Goal: Task Accomplishment & Management: Complete application form

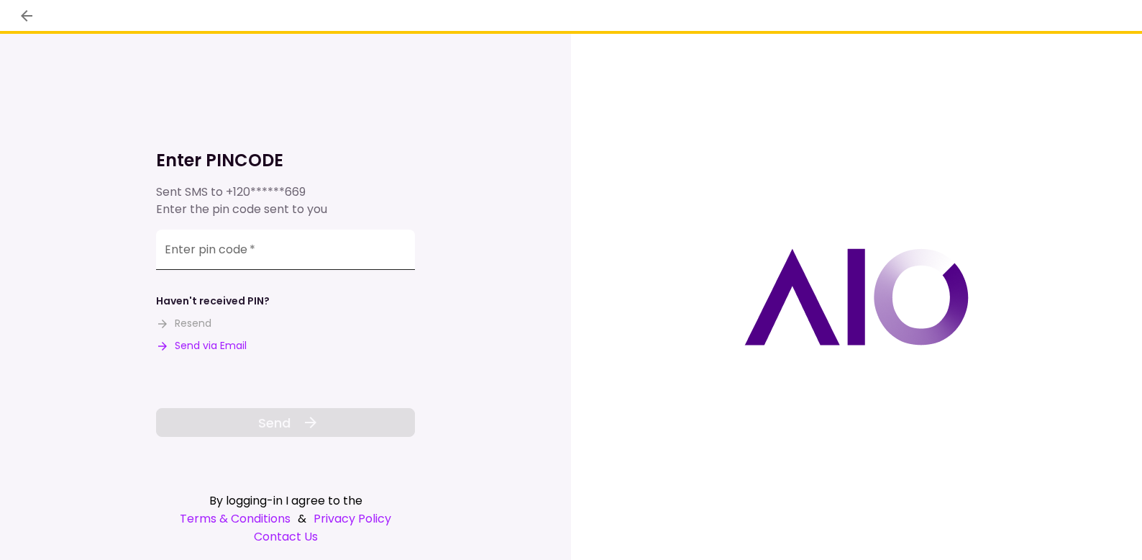
click at [291, 253] on input "Enter pin code   *" at bounding box center [285, 249] width 259 height 40
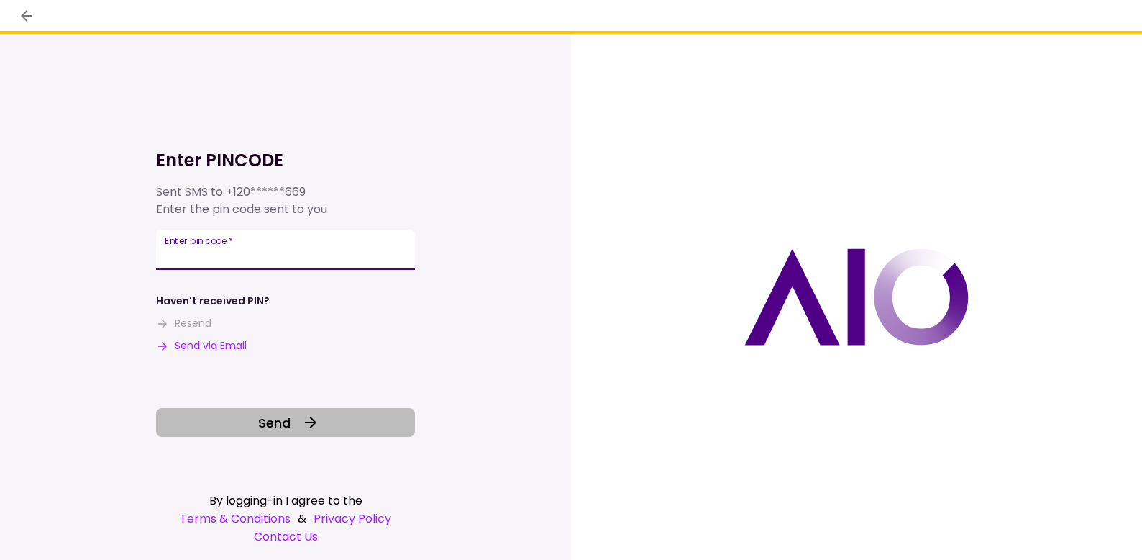
type input "******"
click at [273, 423] on span "Send" at bounding box center [274, 422] width 32 height 19
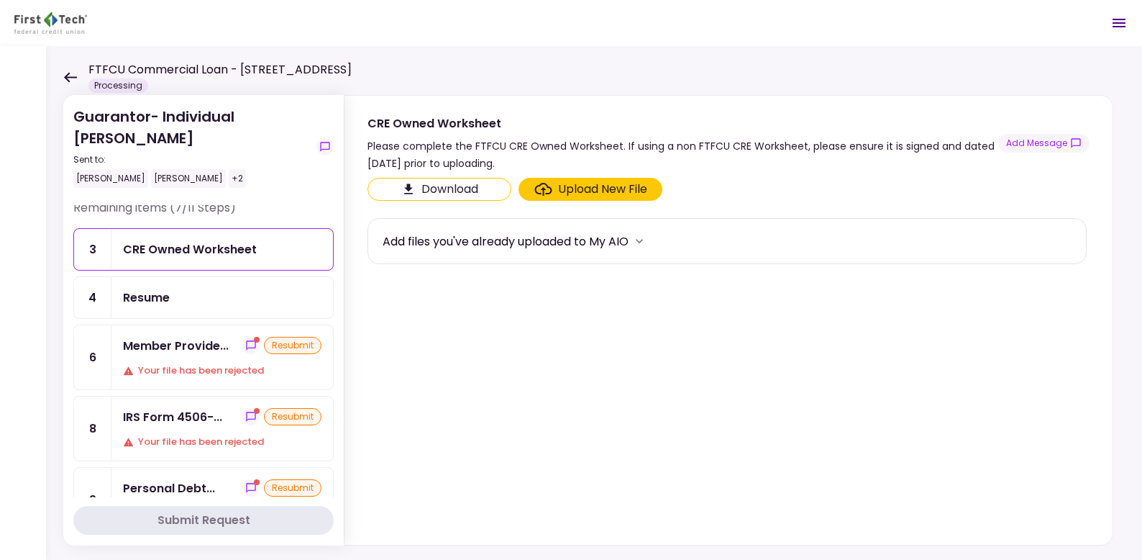
scroll to position [6, 0]
drag, startPoint x: 335, startPoint y: 314, endPoint x: 331, endPoint y: 370, distance: 55.5
click at [331, 369] on section "Guarantor- Individual [PERSON_NAME] Sent to: [PERSON_NAME] [PERSON_NAME] +2 Rem…" at bounding box center [203, 320] width 281 height 450
click at [338, 540] on section "Guarantor- Individual [PERSON_NAME] Sent to: [PERSON_NAME] [PERSON_NAME] +2 Rem…" at bounding box center [203, 320] width 281 height 450
drag, startPoint x: 335, startPoint y: 330, endPoint x: 336, endPoint y: 381, distance: 50.4
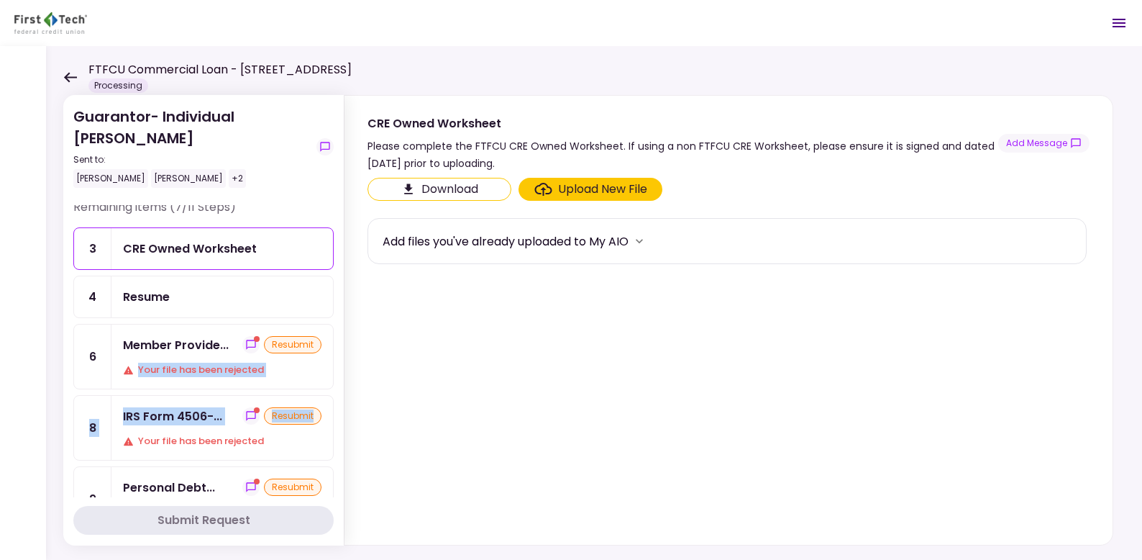
click at [337, 381] on section "Guarantor- Individual [PERSON_NAME] Sent to: [PERSON_NAME] [PERSON_NAME] +2 Rem…" at bounding box center [203, 320] width 281 height 450
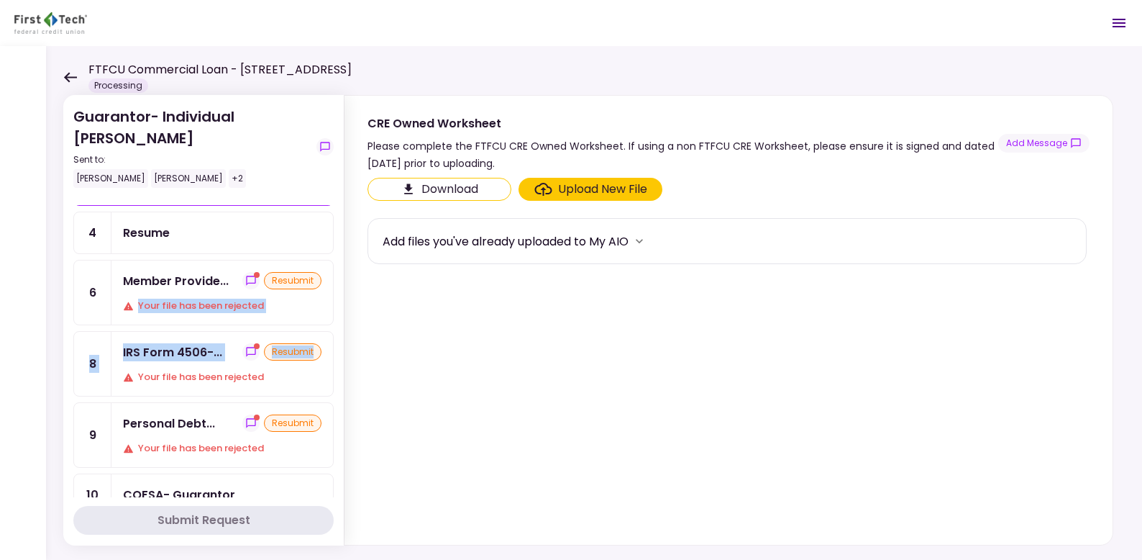
scroll to position [70, 0]
click at [270, 415] on div "resubmit" at bounding box center [293, 423] width 58 height 17
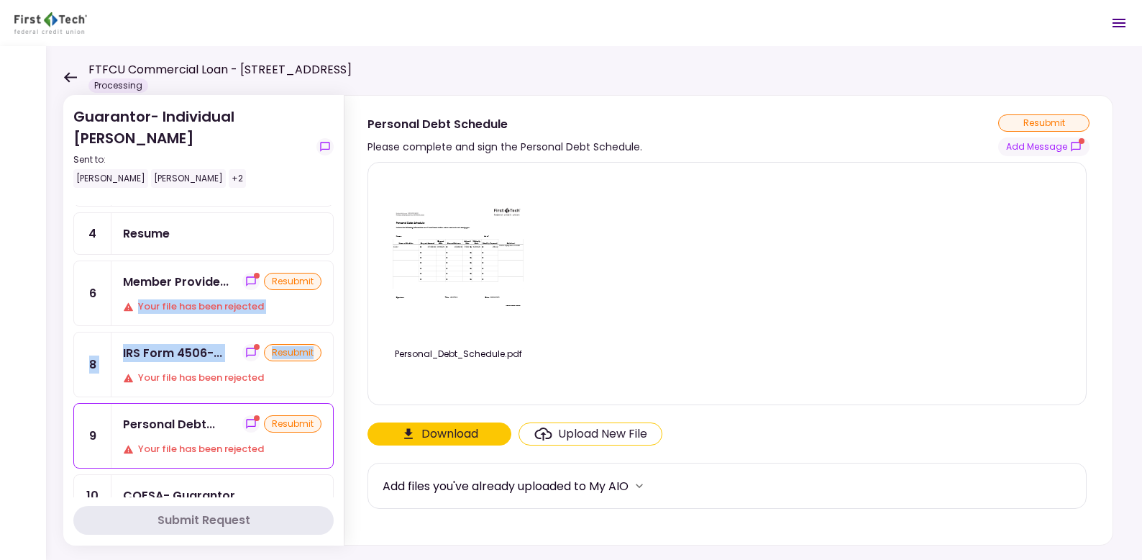
click at [460, 265] on img at bounding box center [458, 256] width 144 height 111
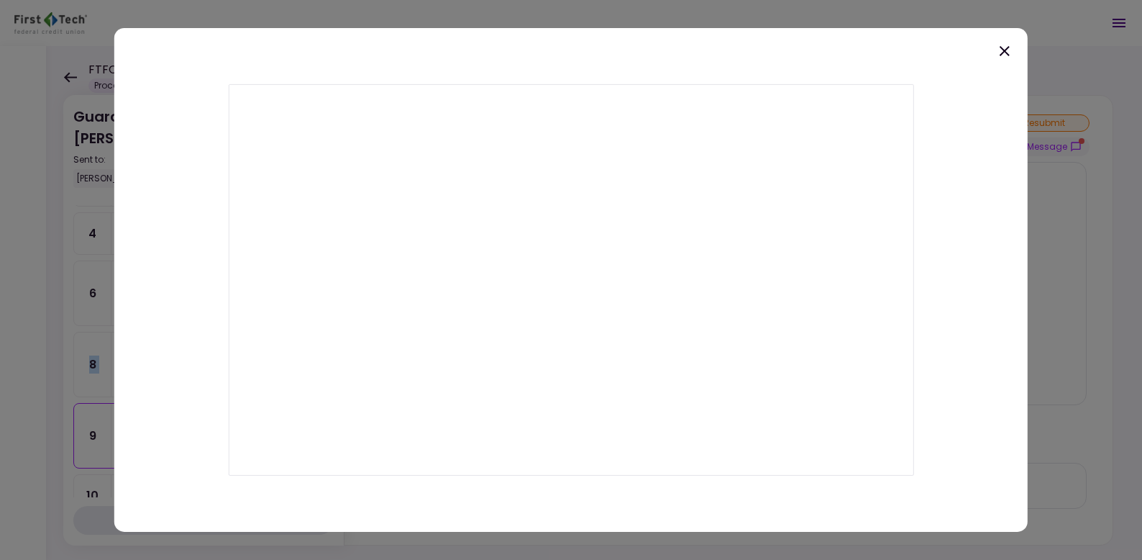
click at [1006, 47] on icon at bounding box center [1004, 50] width 17 height 17
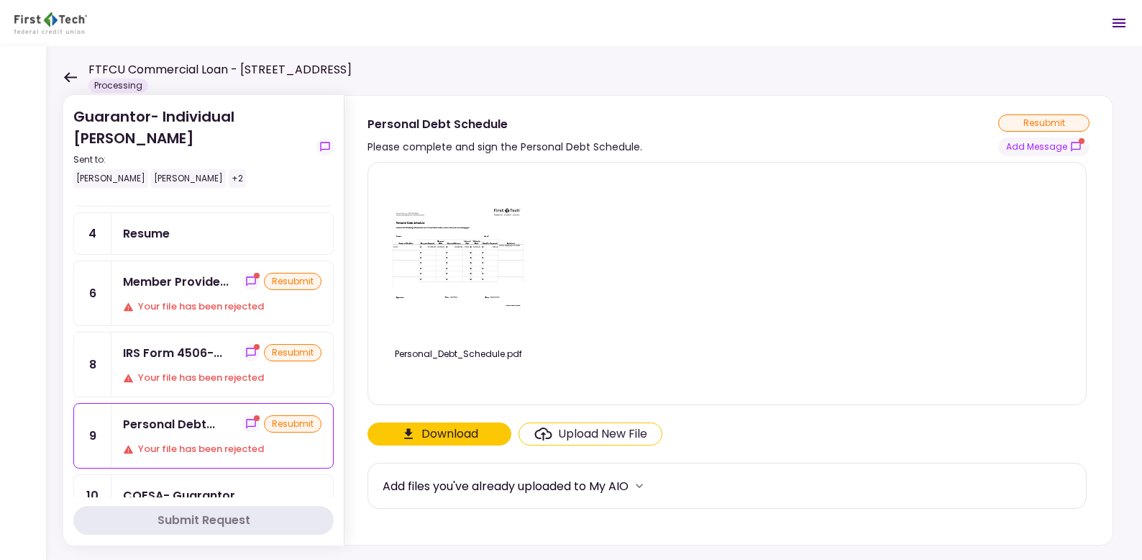
click at [215, 169] on div "[PERSON_NAME] [PERSON_NAME] +2" at bounding box center [191, 178] width 237 height 19
click at [190, 273] on div "Member Provide..." at bounding box center [176, 282] width 106 height 18
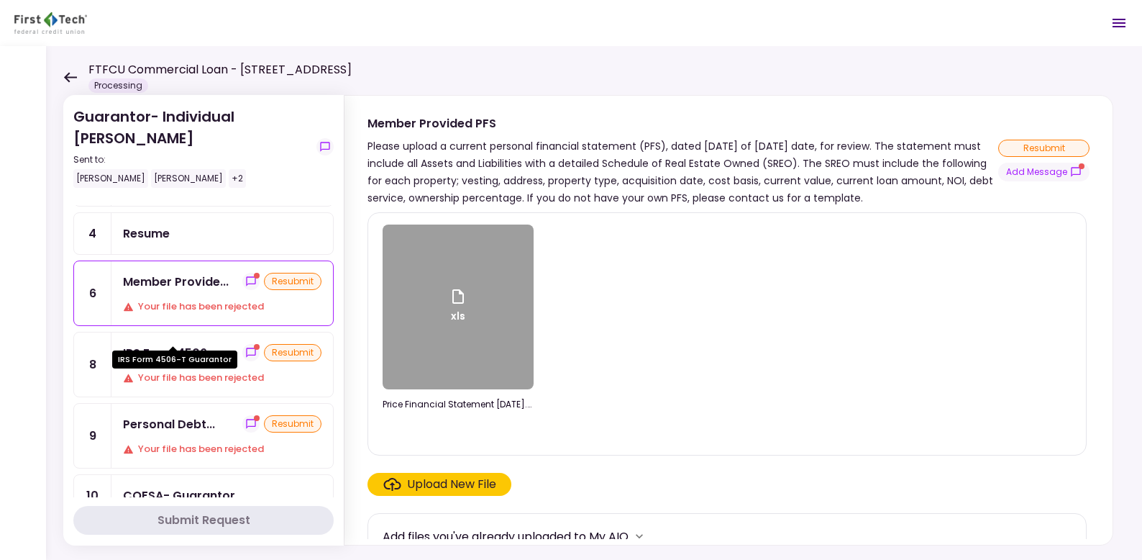
click at [168, 344] on div "IRS Form 4506-..." at bounding box center [172, 353] width 99 height 18
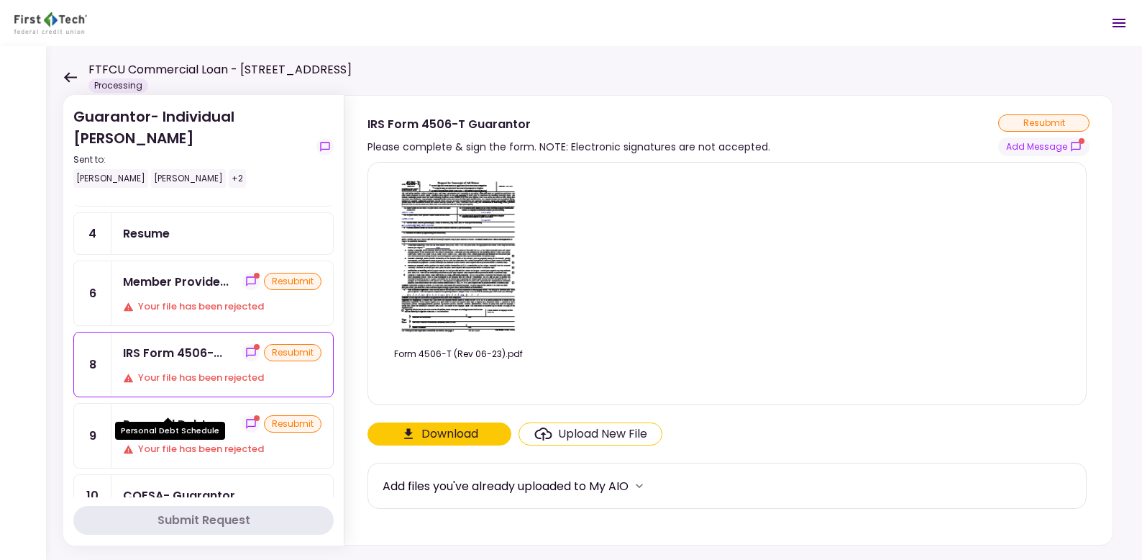
click at [174, 415] on div "Personal Debt..." at bounding box center [169, 424] width 92 height 18
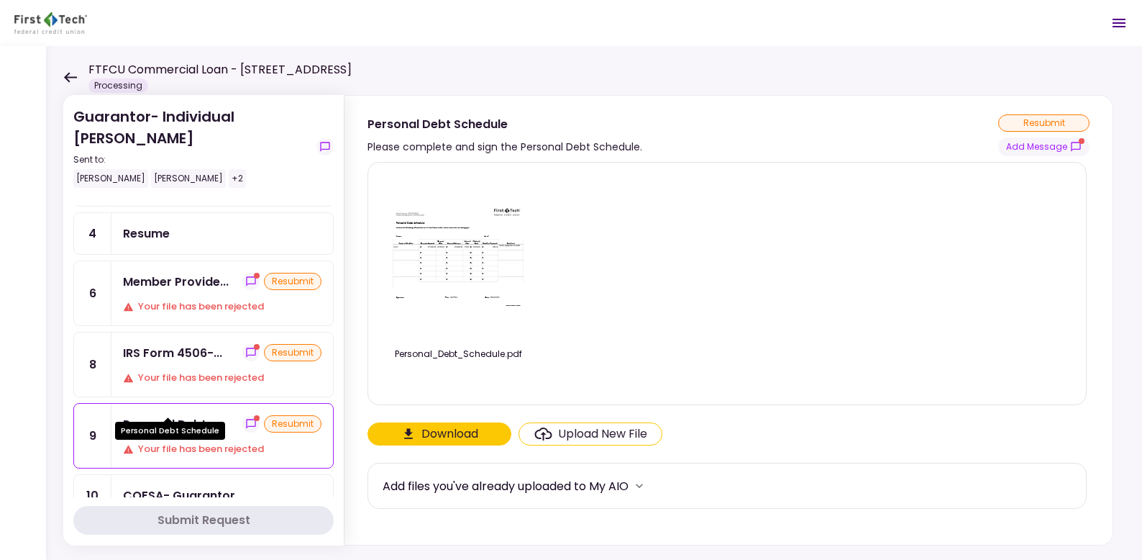
click at [208, 415] on div "Personal Debt..." at bounding box center [169, 424] width 92 height 18
click at [191, 415] on div "Personal Debt..." at bounding box center [169, 424] width 92 height 18
click at [449, 274] on img at bounding box center [458, 256] width 144 height 111
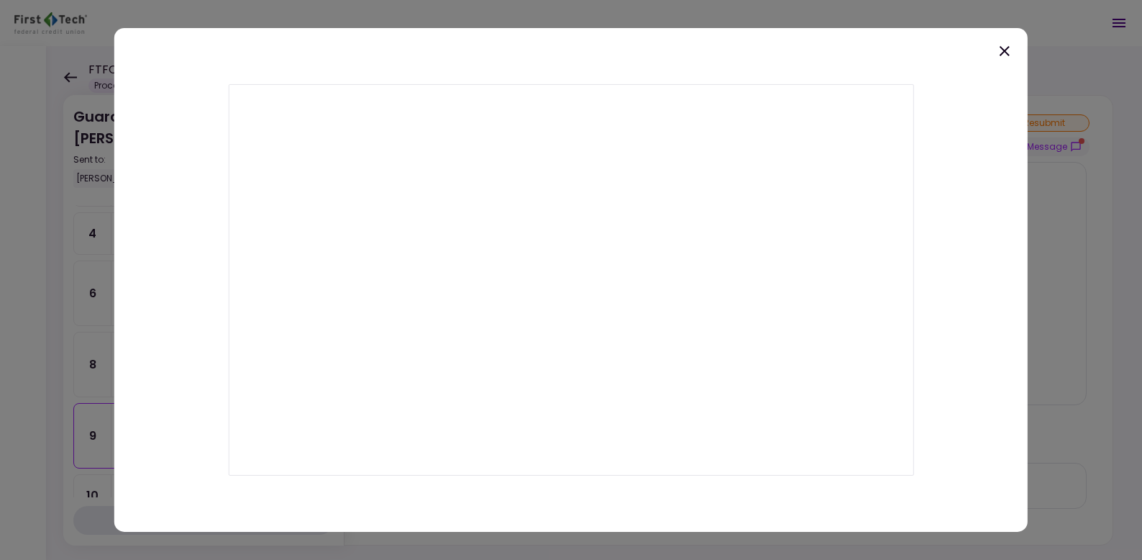
click at [1004, 53] on icon at bounding box center [1005, 51] width 10 height 10
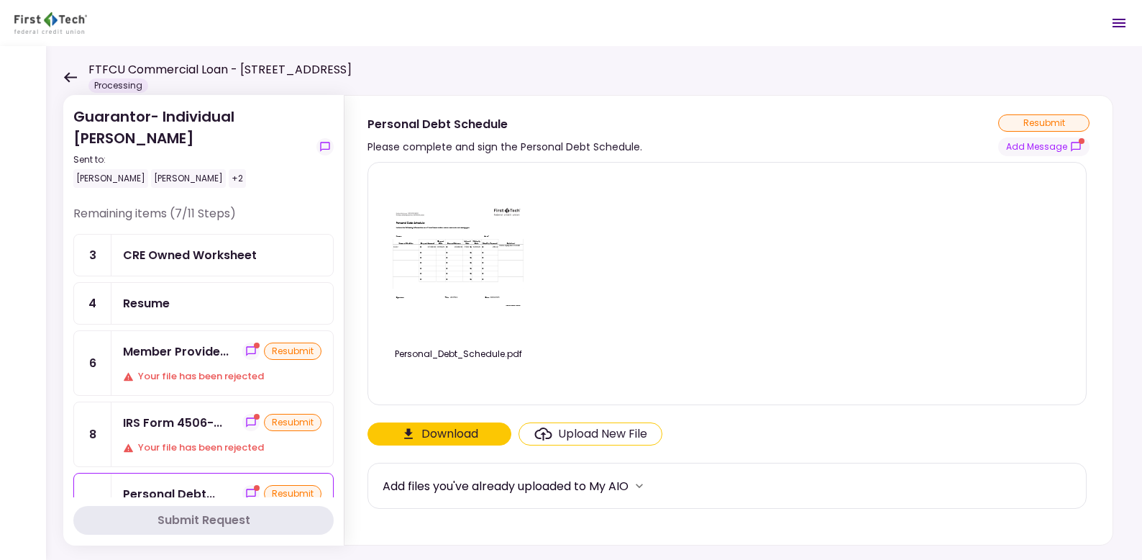
click at [165, 294] on div "Resume" at bounding box center [146, 303] width 47 height 18
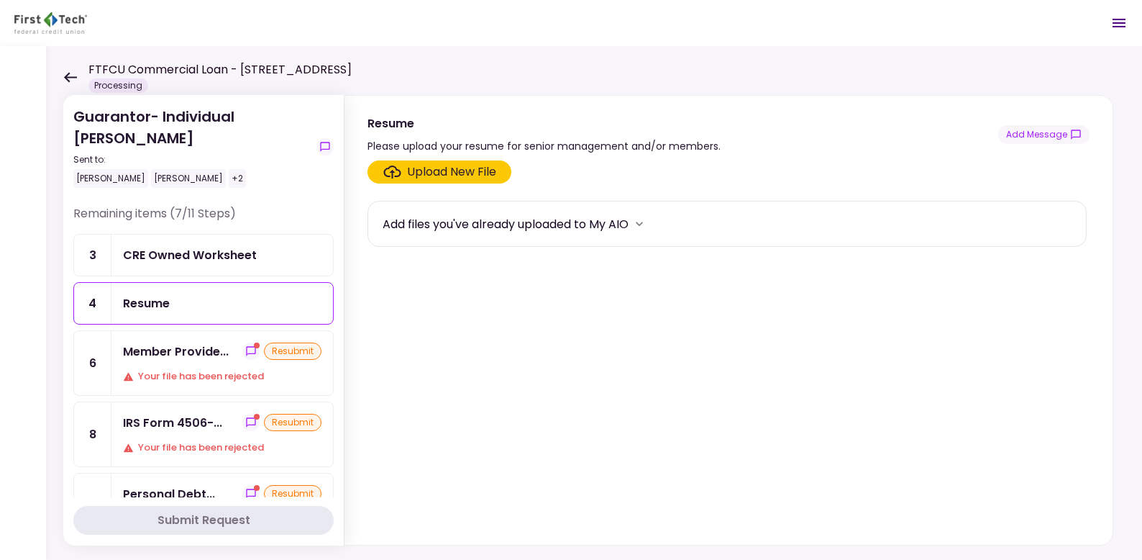
click at [439, 169] on div "Upload New File" at bounding box center [451, 171] width 89 height 17
click at [0, 0] on input "Upload New File" at bounding box center [0, 0] width 0 height 0
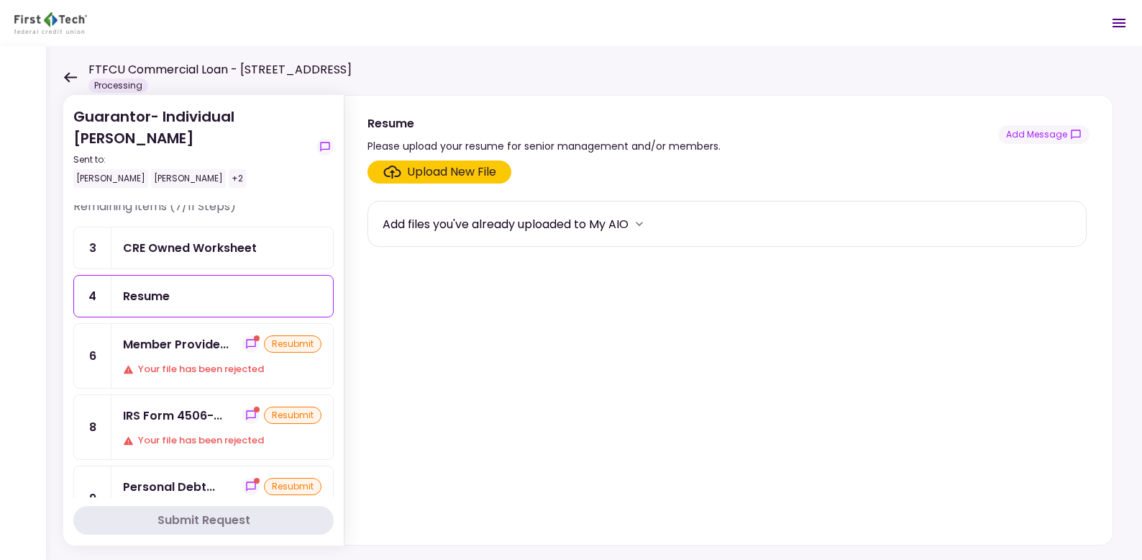
scroll to position [8, 0]
click at [140, 286] on div "Resume" at bounding box center [146, 295] width 47 height 18
click at [646, 223] on icon "more" at bounding box center [639, 224] width 14 height 14
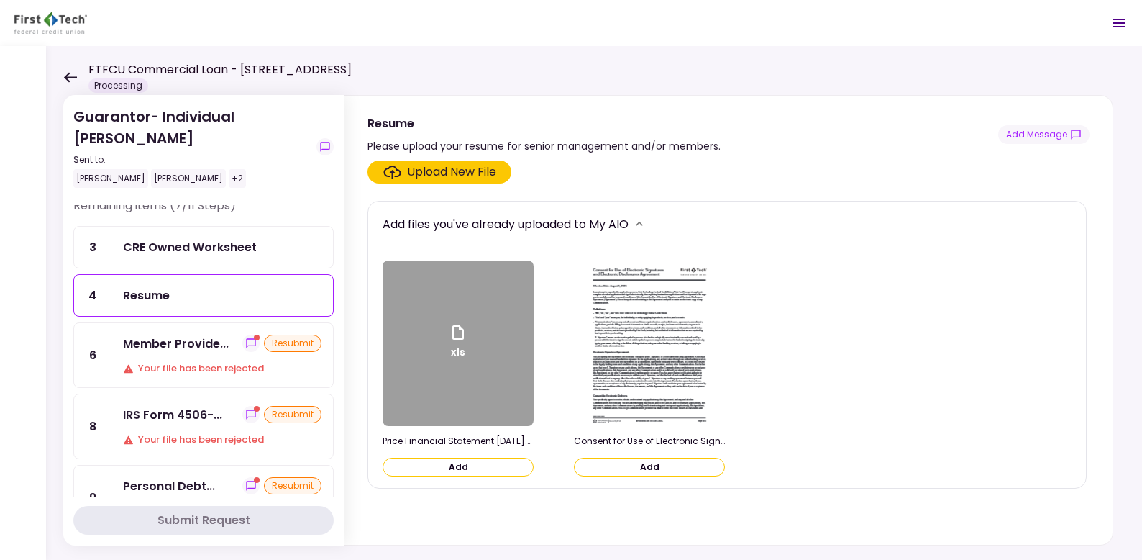
click at [477, 464] on button "Add" at bounding box center [458, 467] width 151 height 19
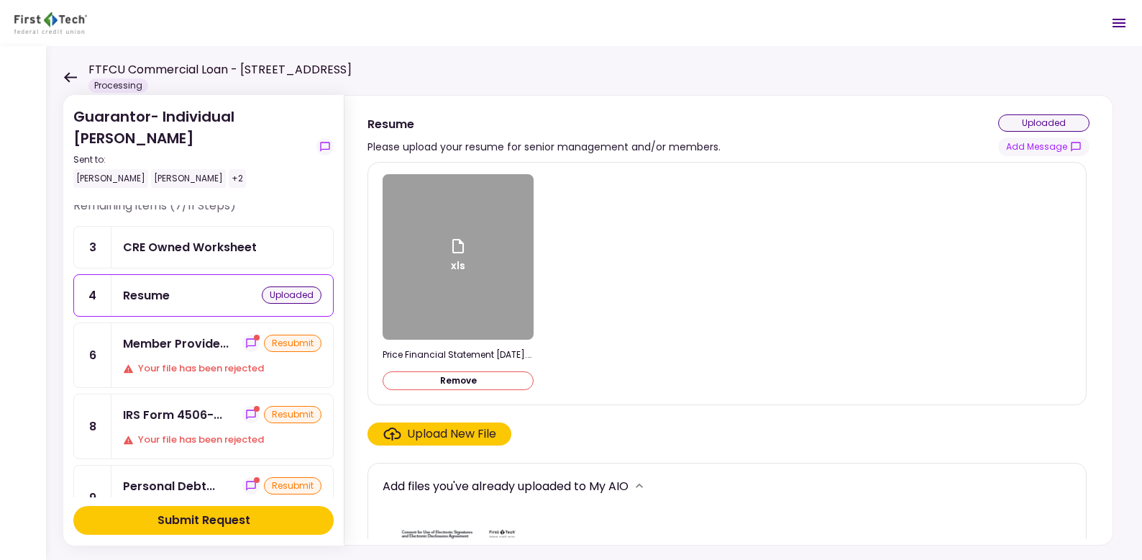
click at [433, 430] on div "Upload New File" at bounding box center [451, 433] width 89 height 17
click at [0, 0] on input "Upload New File" at bounding box center [0, 0] width 0 height 0
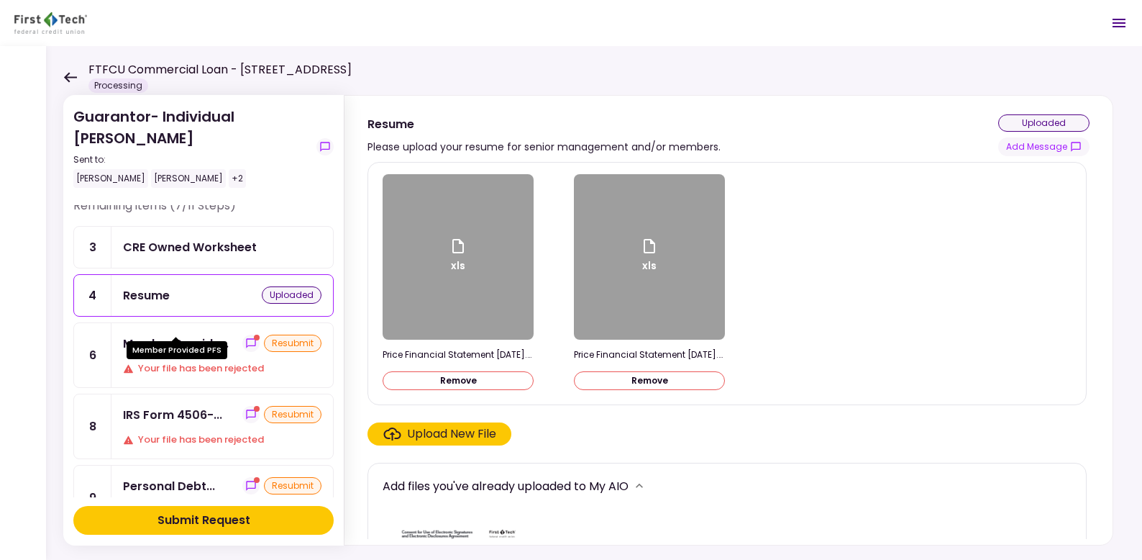
click at [179, 335] on div "Member Provide..." at bounding box center [176, 344] width 106 height 18
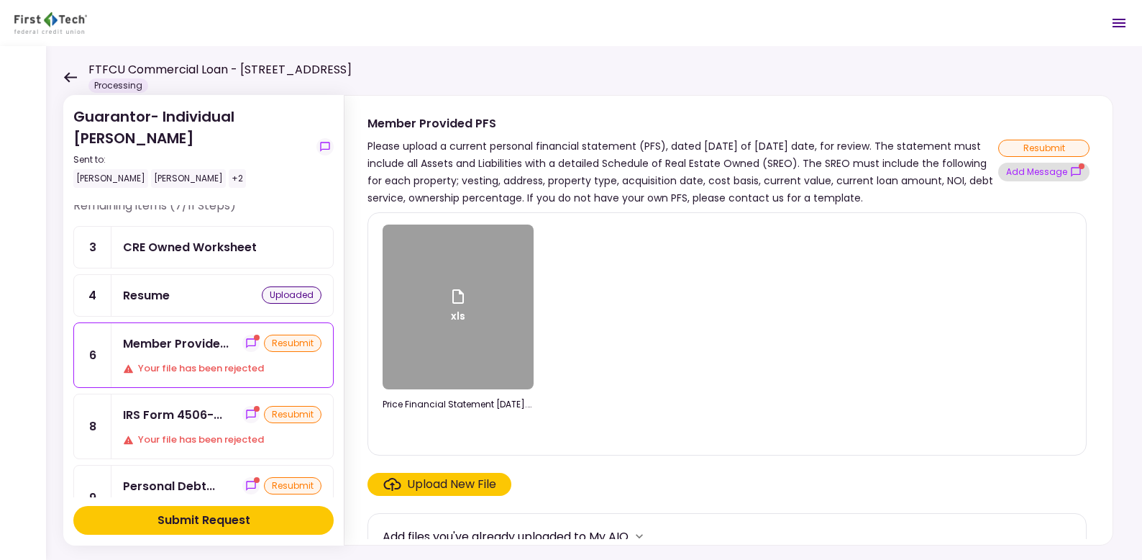
click at [1024, 169] on button "Add Message" at bounding box center [1044, 172] width 91 height 19
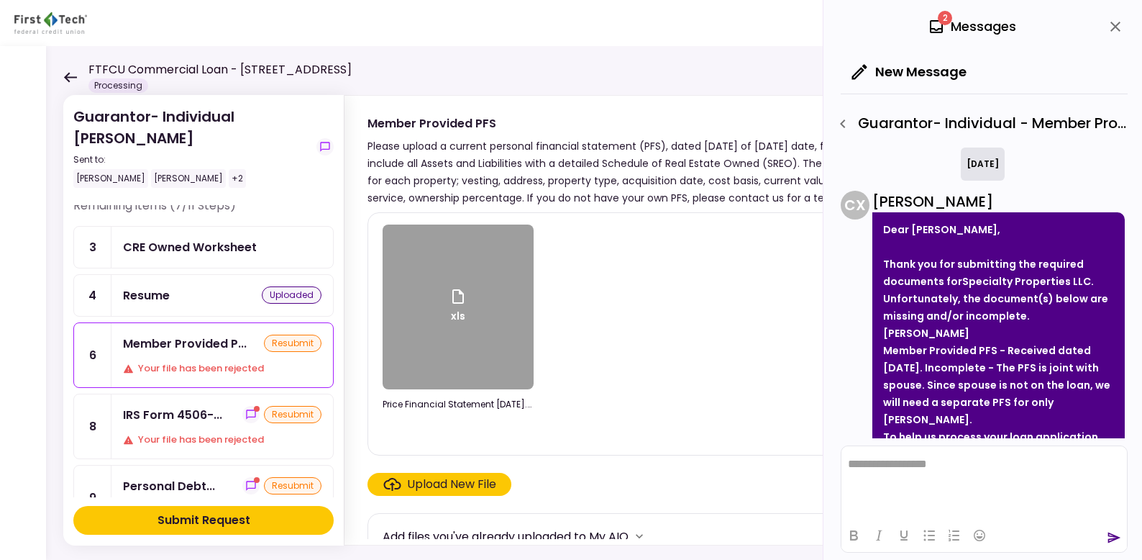
scroll to position [245, 0]
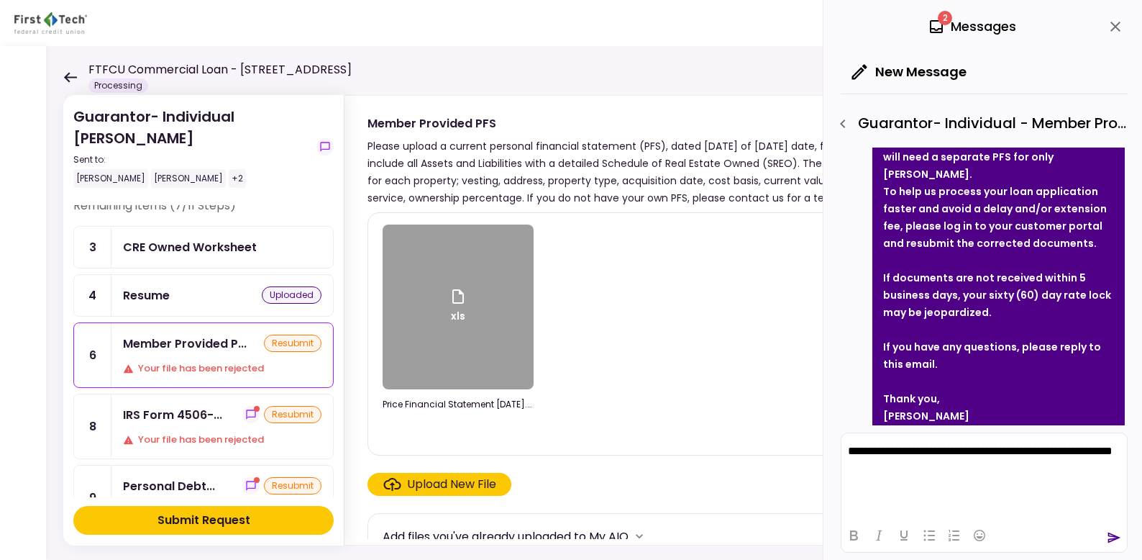
click at [1114, 532] on icon "send" at bounding box center [1114, 537] width 14 height 14
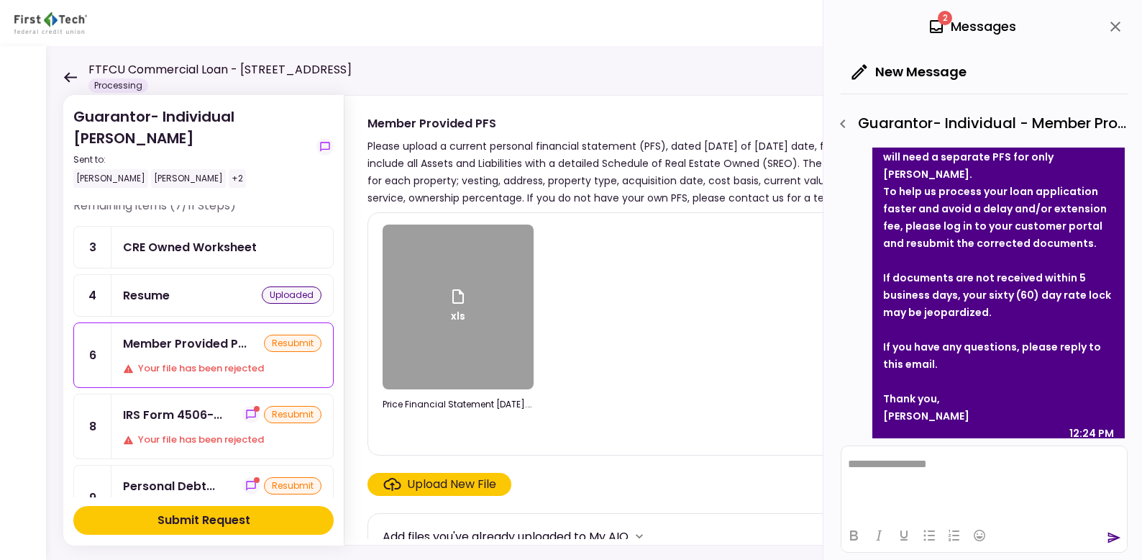
scroll to position [363, 0]
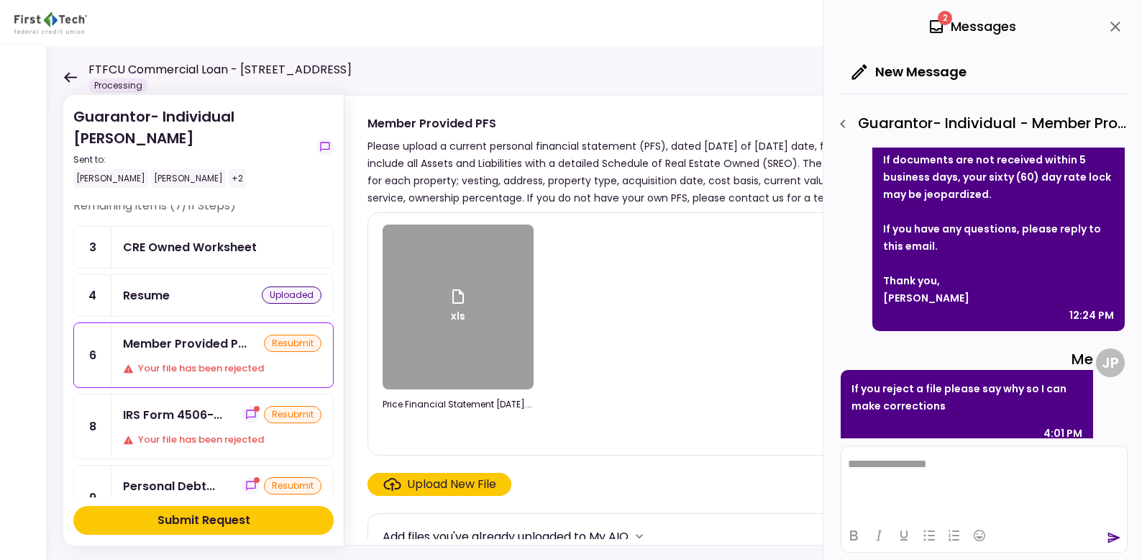
click at [1117, 22] on icon "close" at bounding box center [1115, 26] width 17 height 17
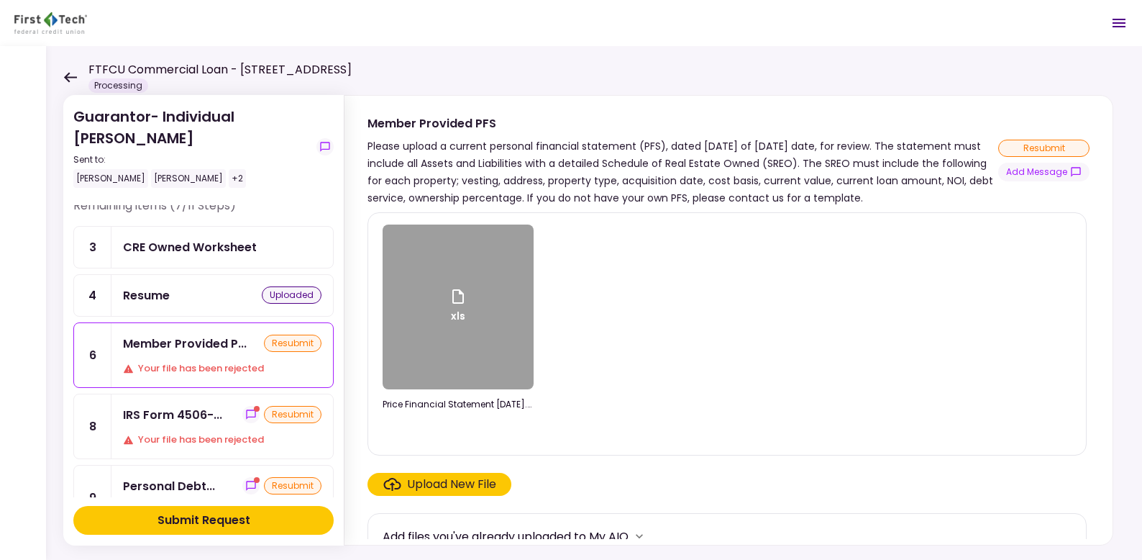
click at [1047, 151] on div "resubmit" at bounding box center [1044, 148] width 91 height 17
click at [1051, 169] on button "Add Message" at bounding box center [1044, 172] width 91 height 19
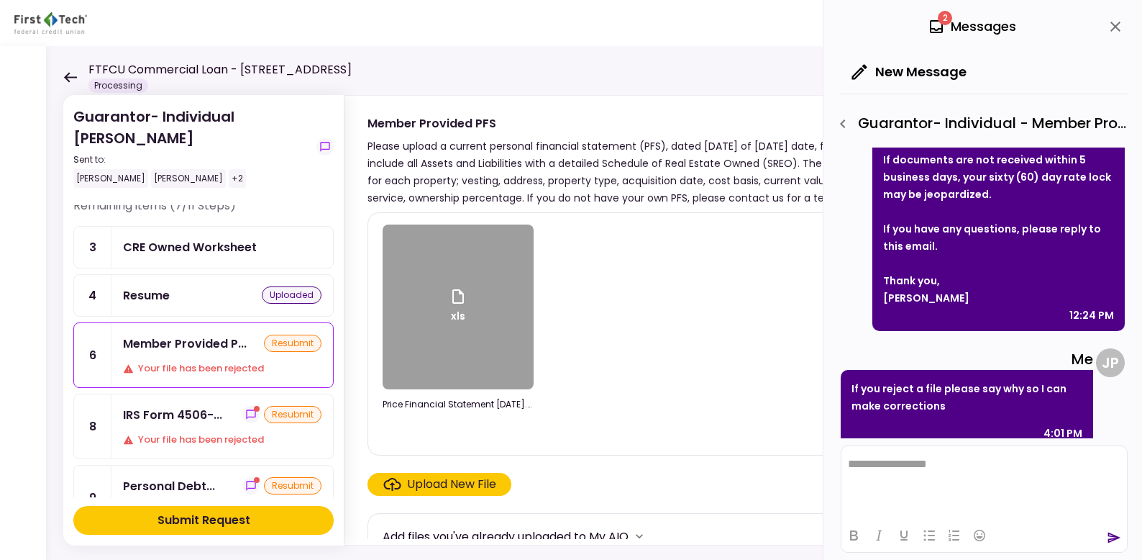
click at [745, 309] on div "xls Price Financial Statement [DATE].xls" at bounding box center [727, 333] width 689 height 219
click at [1113, 24] on icon "close" at bounding box center [1116, 27] width 10 height 10
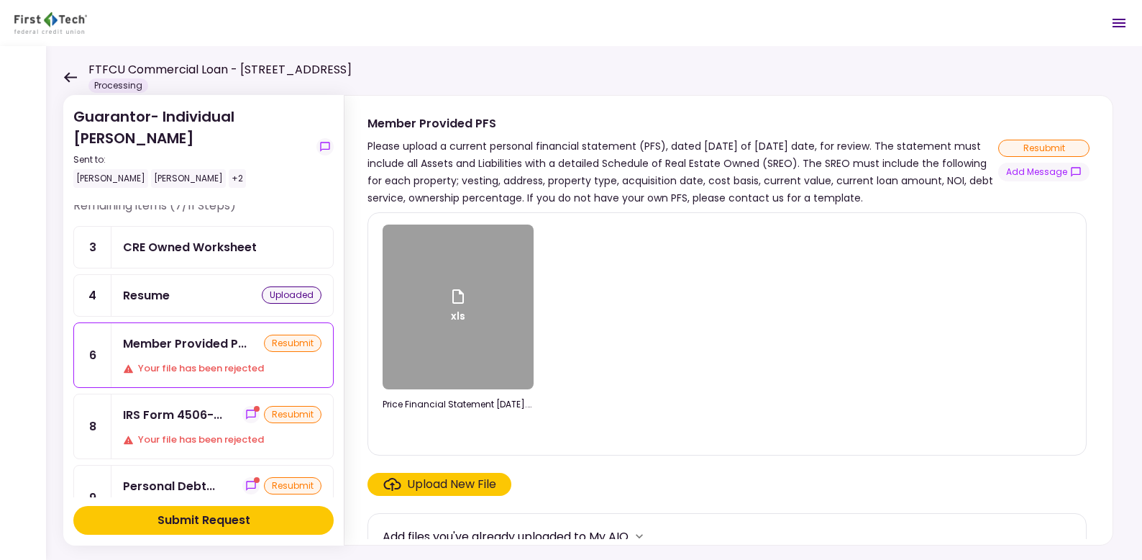
scroll to position [20, 0]
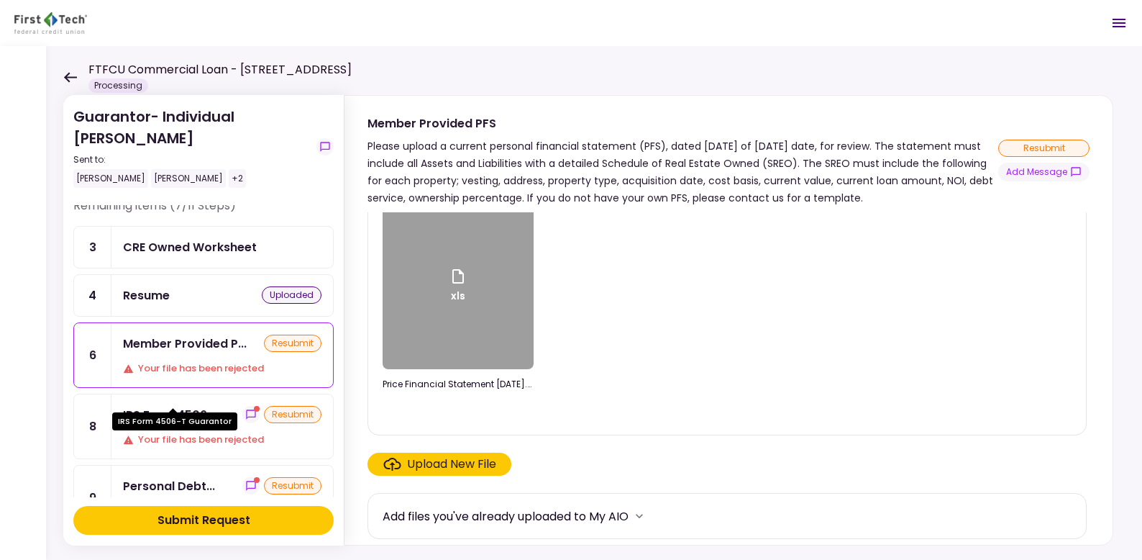
click at [166, 406] on div "IRS Form 4506-..." at bounding box center [172, 415] width 99 height 18
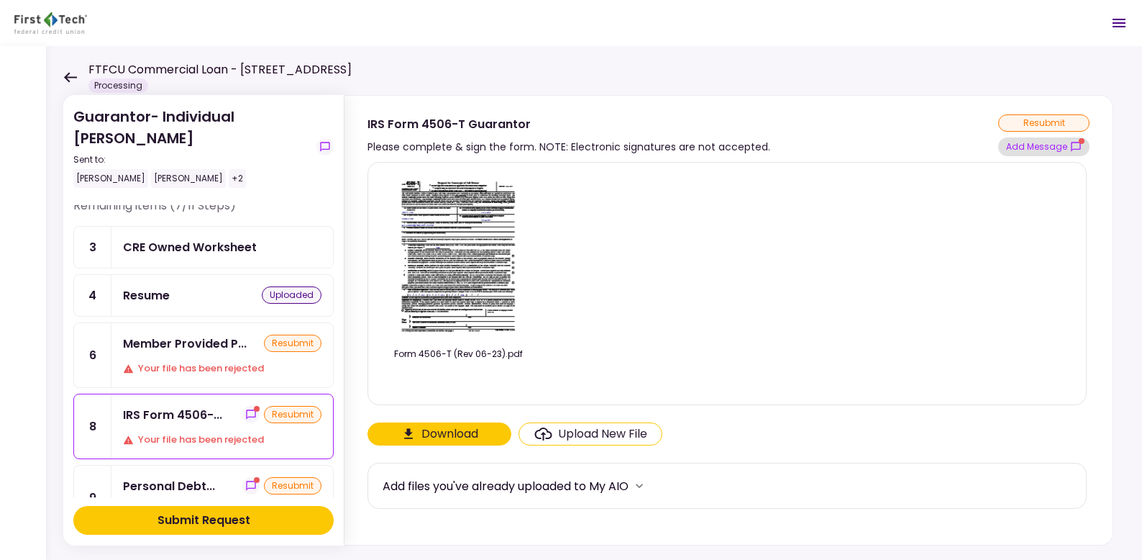
click at [1040, 147] on button "Add Message" at bounding box center [1044, 146] width 91 height 19
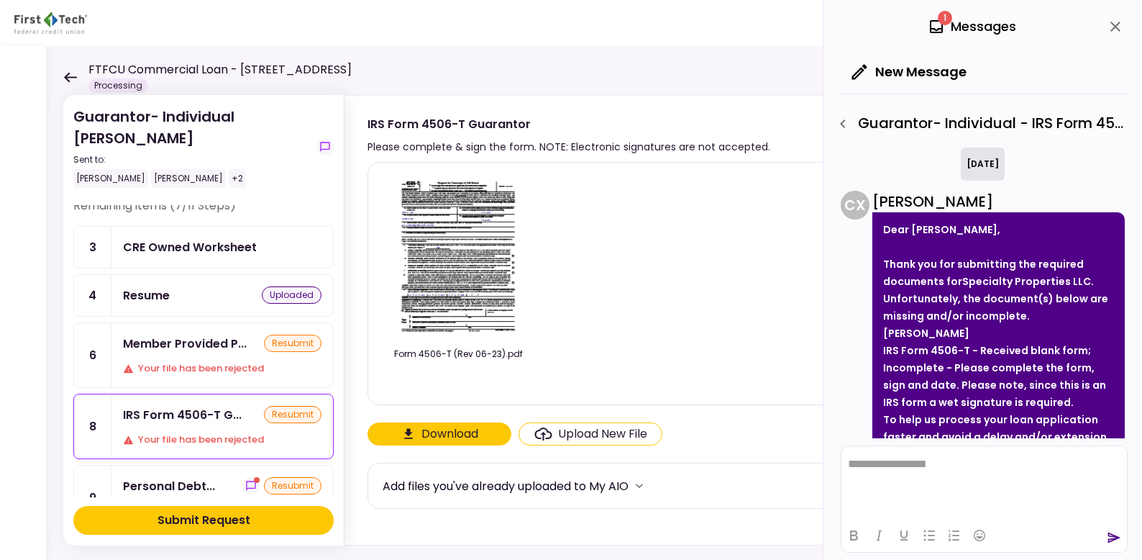
scroll to position [245, 0]
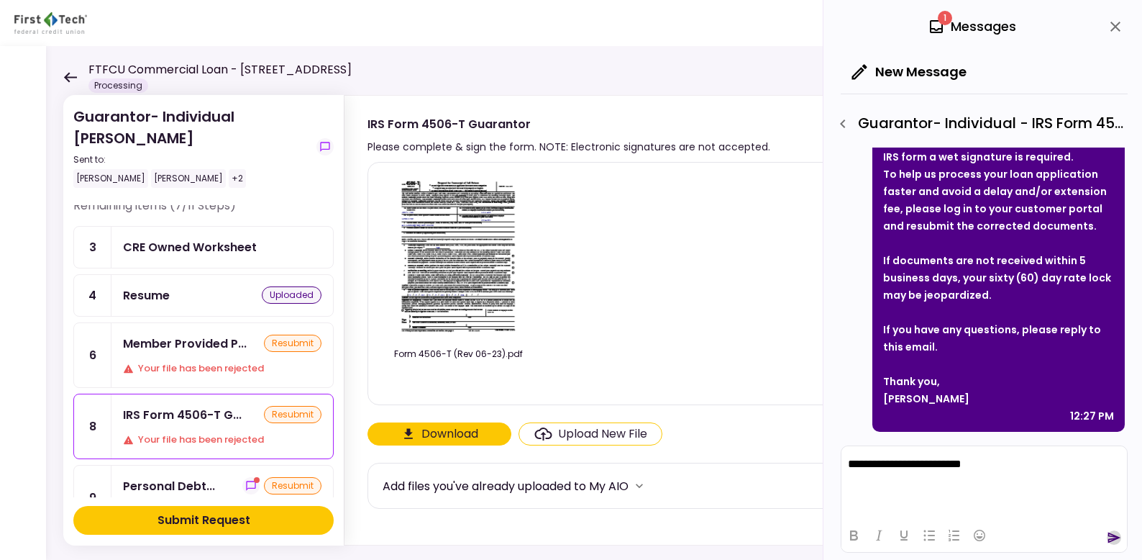
click at [1114, 535] on icon "send" at bounding box center [1115, 537] width 13 height 11
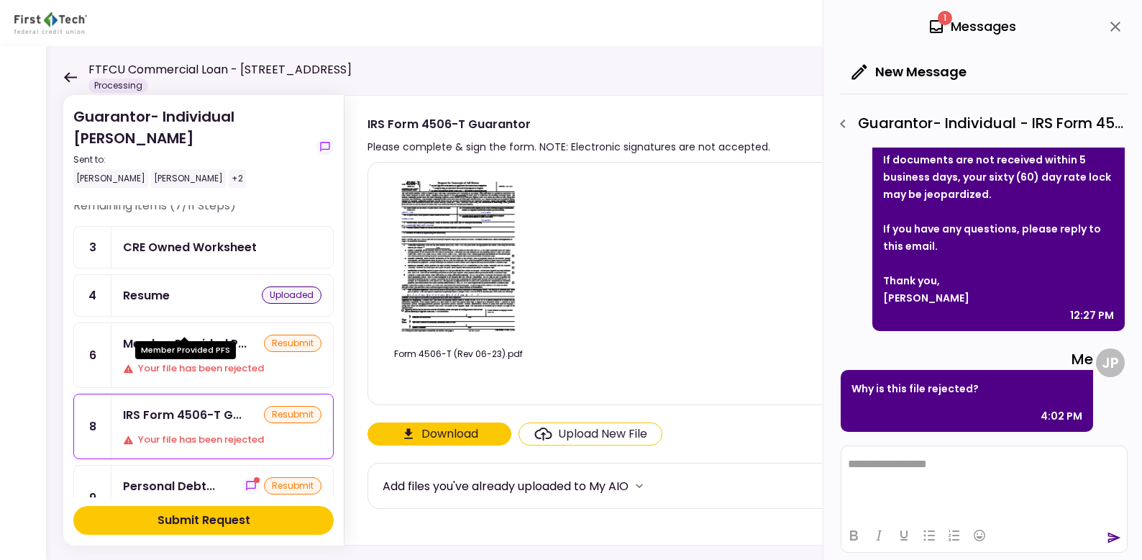
click at [204, 335] on div "Member Provided P..." at bounding box center [185, 344] width 124 height 18
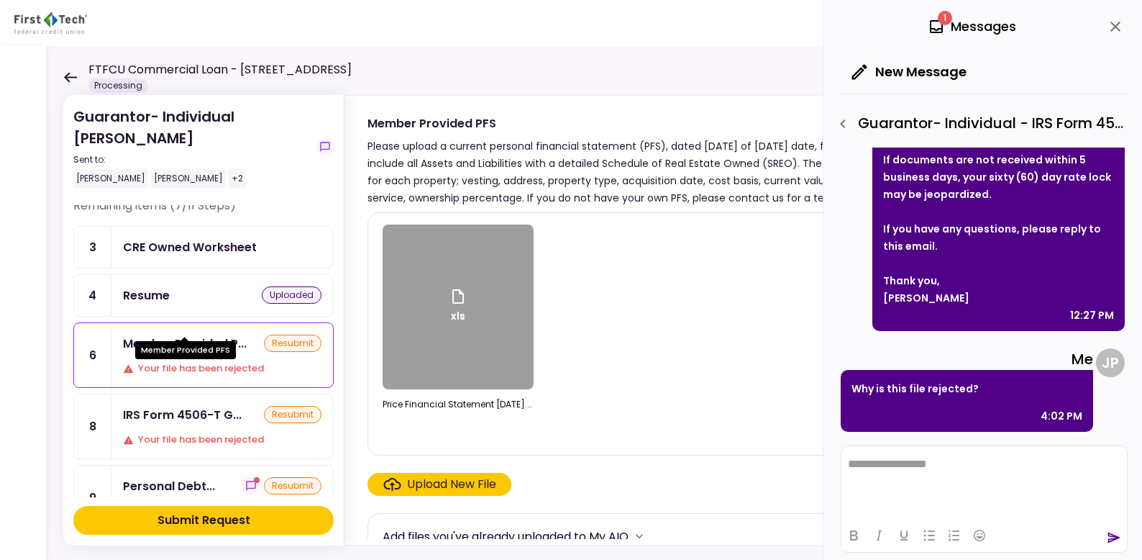
click at [190, 335] on div "Member Provided P..." at bounding box center [185, 344] width 124 height 18
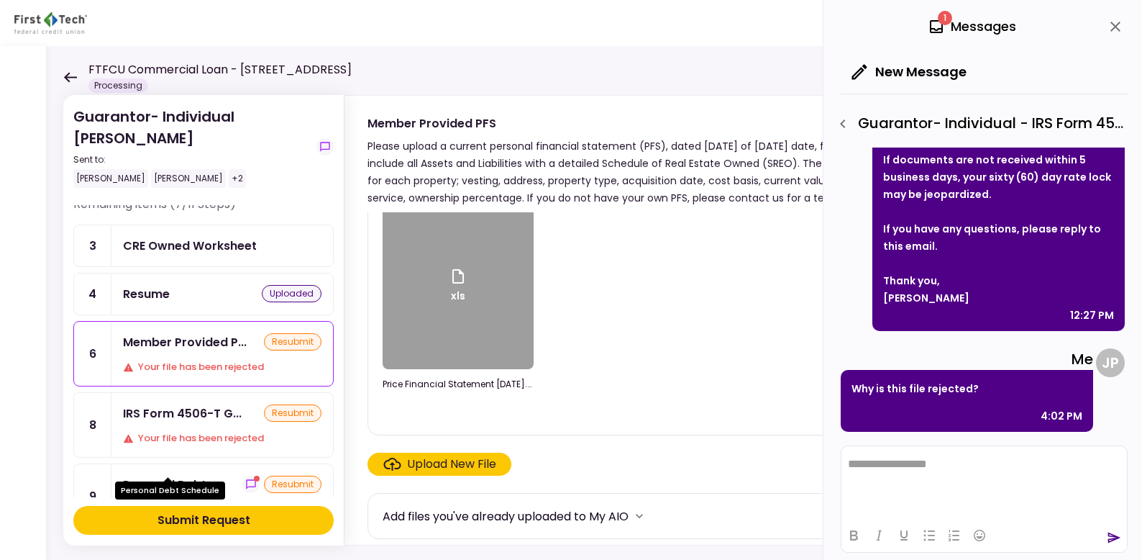
scroll to position [10, 0]
click at [153, 475] on div "Personal Debt..." at bounding box center [169, 484] width 92 height 18
